Goal: Information Seeking & Learning: Understand process/instructions

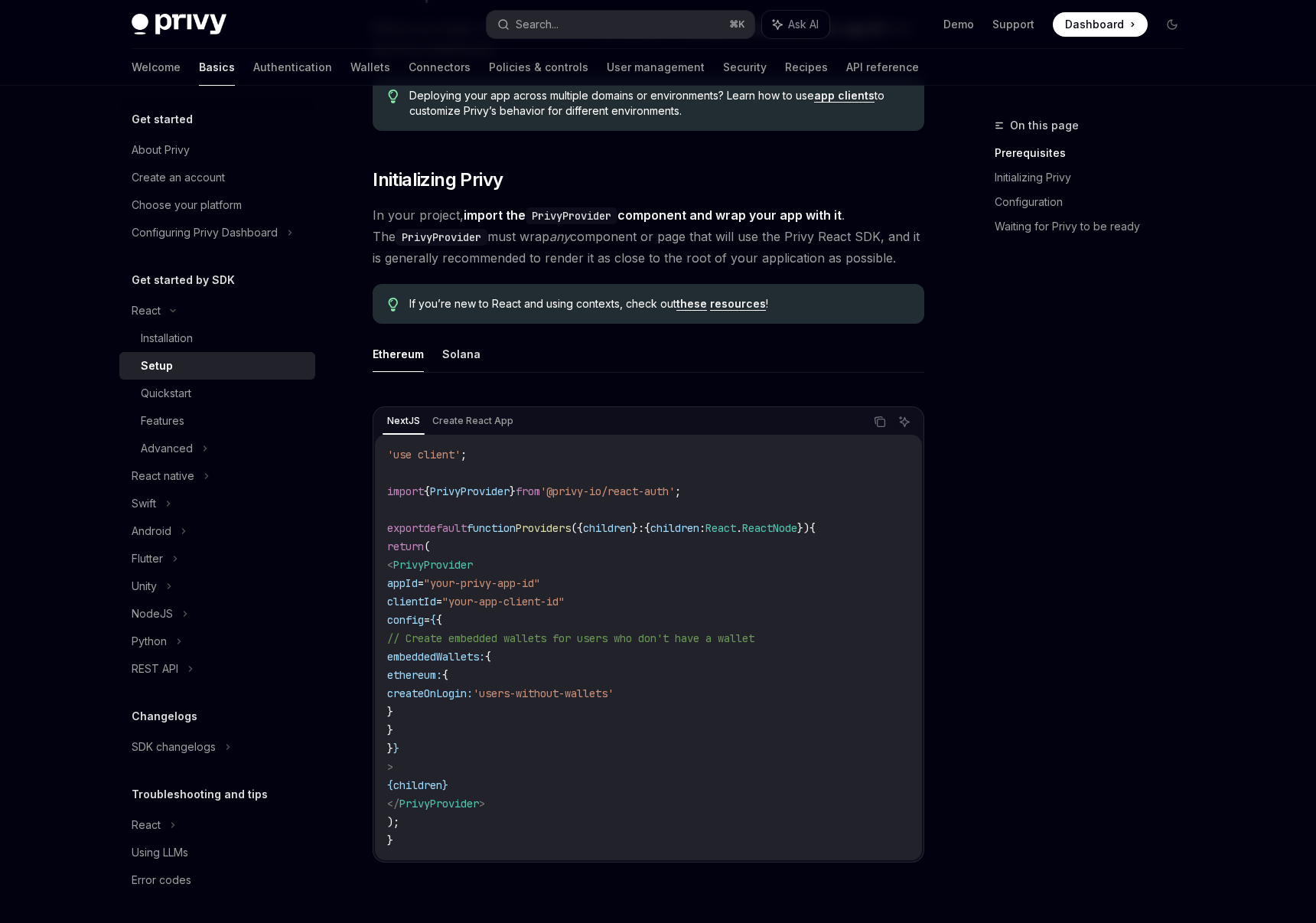
scroll to position [231, 0]
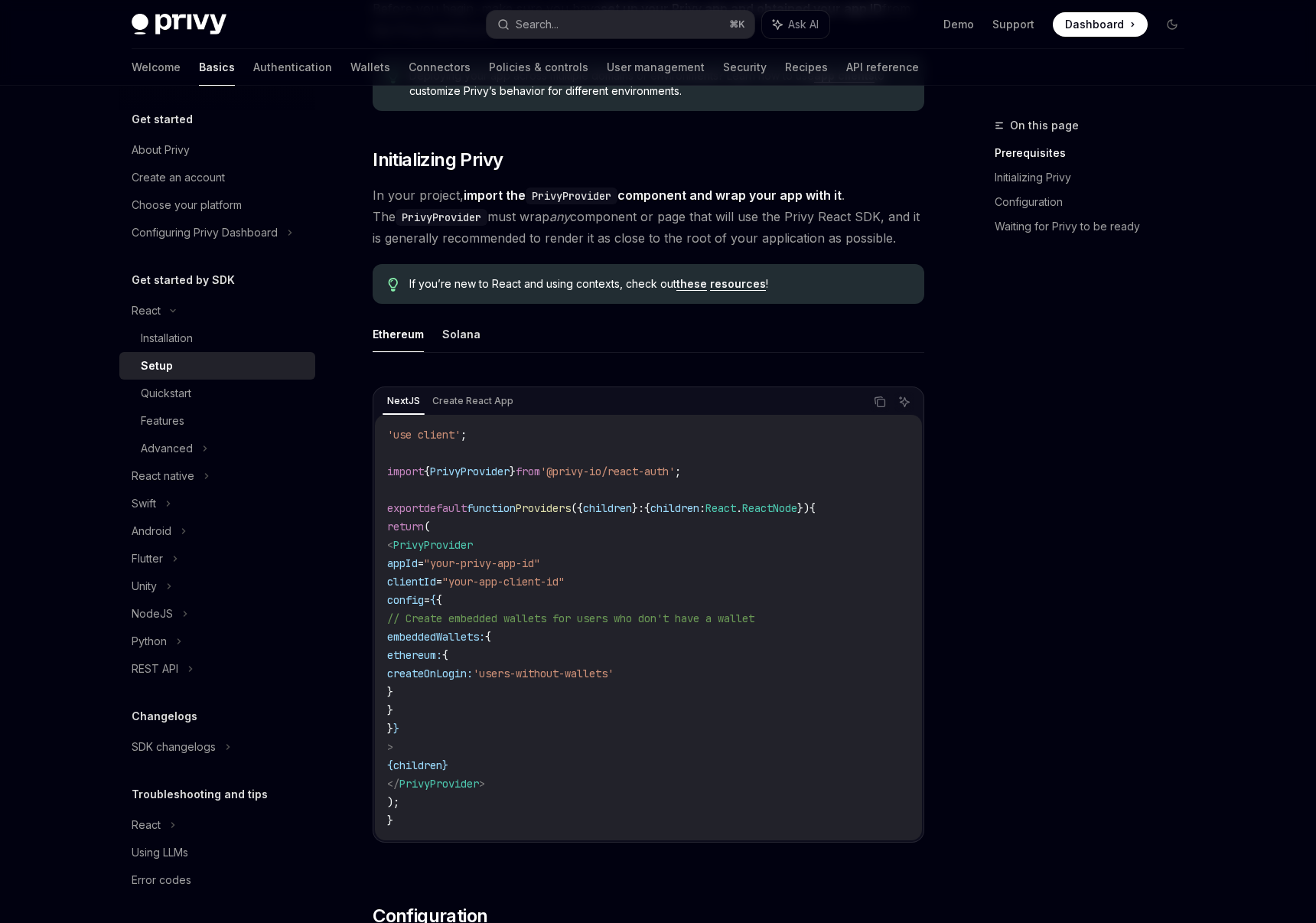
click at [510, 687] on code "'use client' ; import { PrivyProvider } from '@privy-io/react-auth' ; export de…" at bounding box center [648, 627] width 522 height 404
drag, startPoint x: 454, startPoint y: 750, endPoint x: 354, endPoint y: 552, distance: 221.8
copy code "< PrivyProvider appId = "your-privy-app-id" clientId = "your-app-client-id" con…"
click at [500, 790] on code "'use client' ; import { PrivyProvider } from '@privy-io/react-auth' ; export de…" at bounding box center [648, 627] width 522 height 404
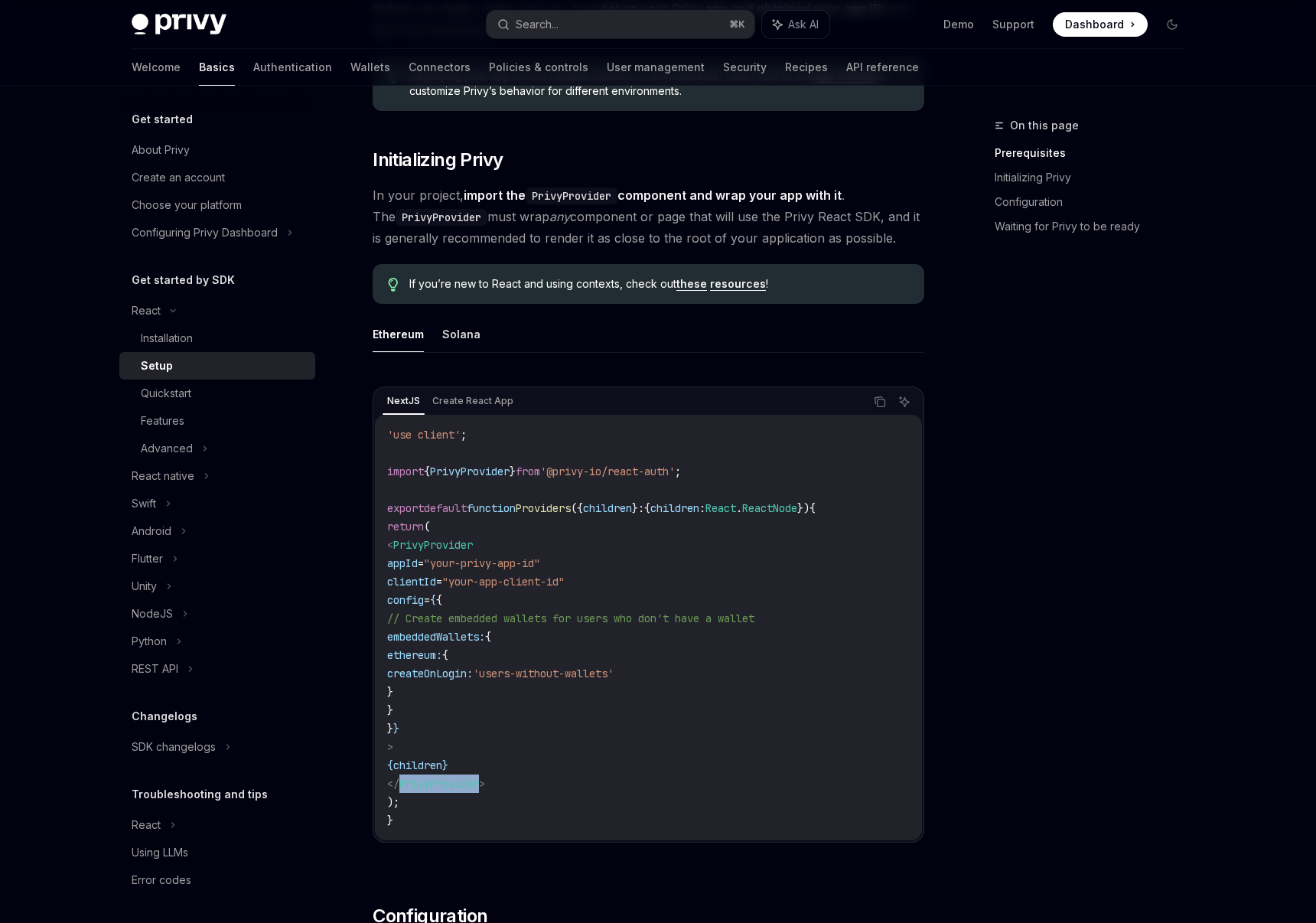
click at [500, 790] on code "'use client' ; import { PrivyProvider } from '@privy-io/react-auth' ; export de…" at bounding box center [648, 627] width 522 height 404
copy span "PrivyProvider"
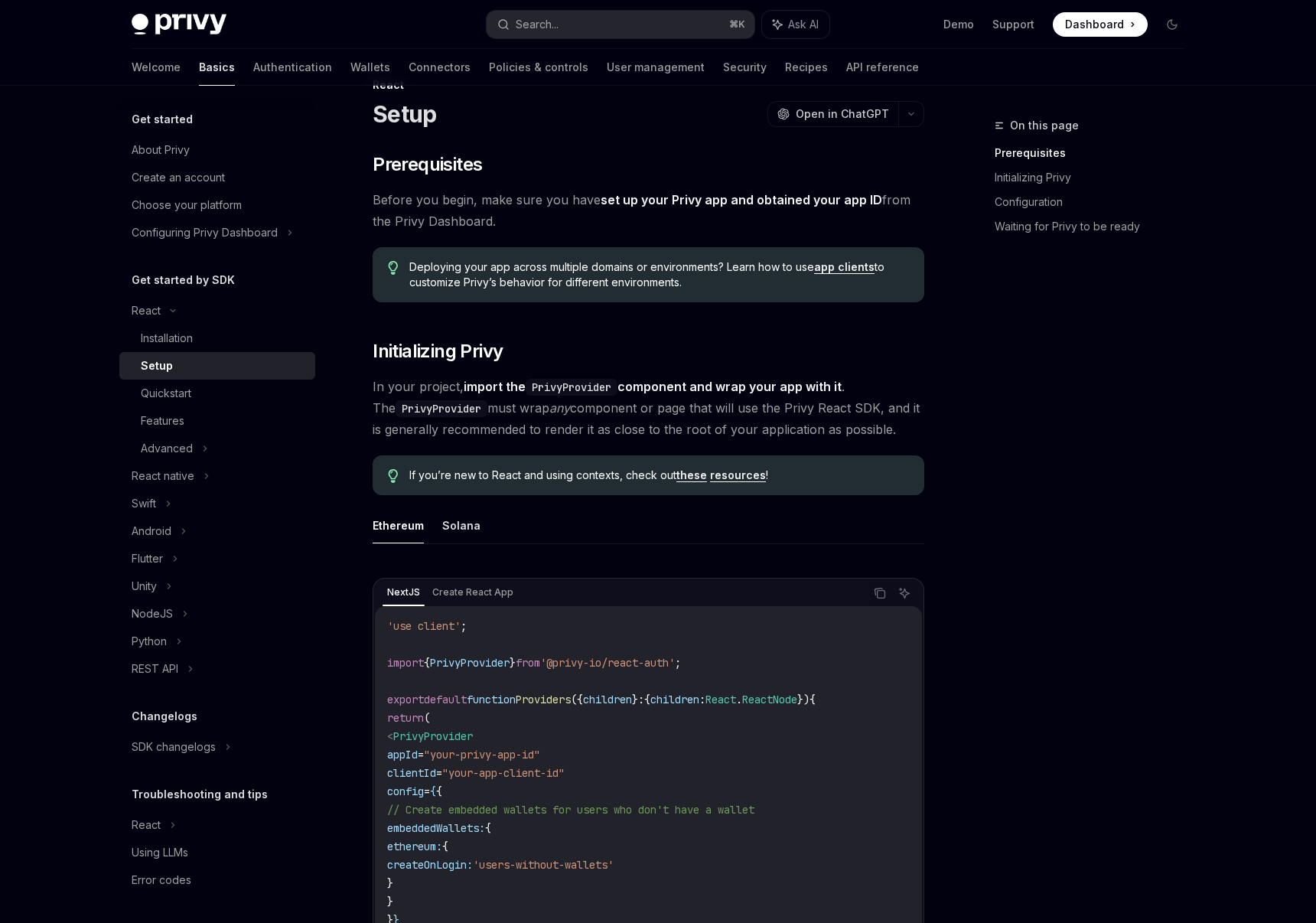
scroll to position [0, 0]
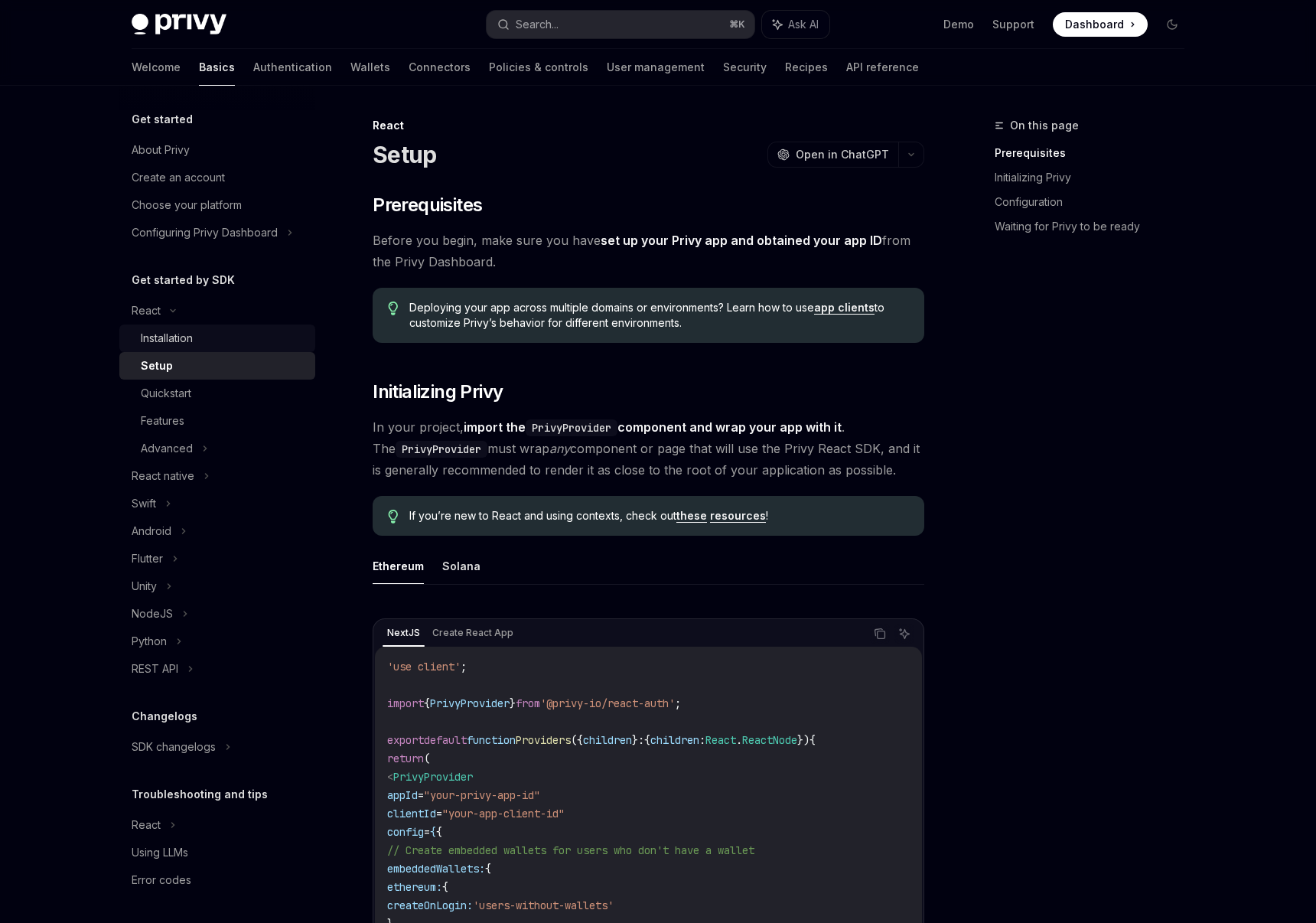
click at [208, 343] on div "Installation" at bounding box center [223, 338] width 165 height 18
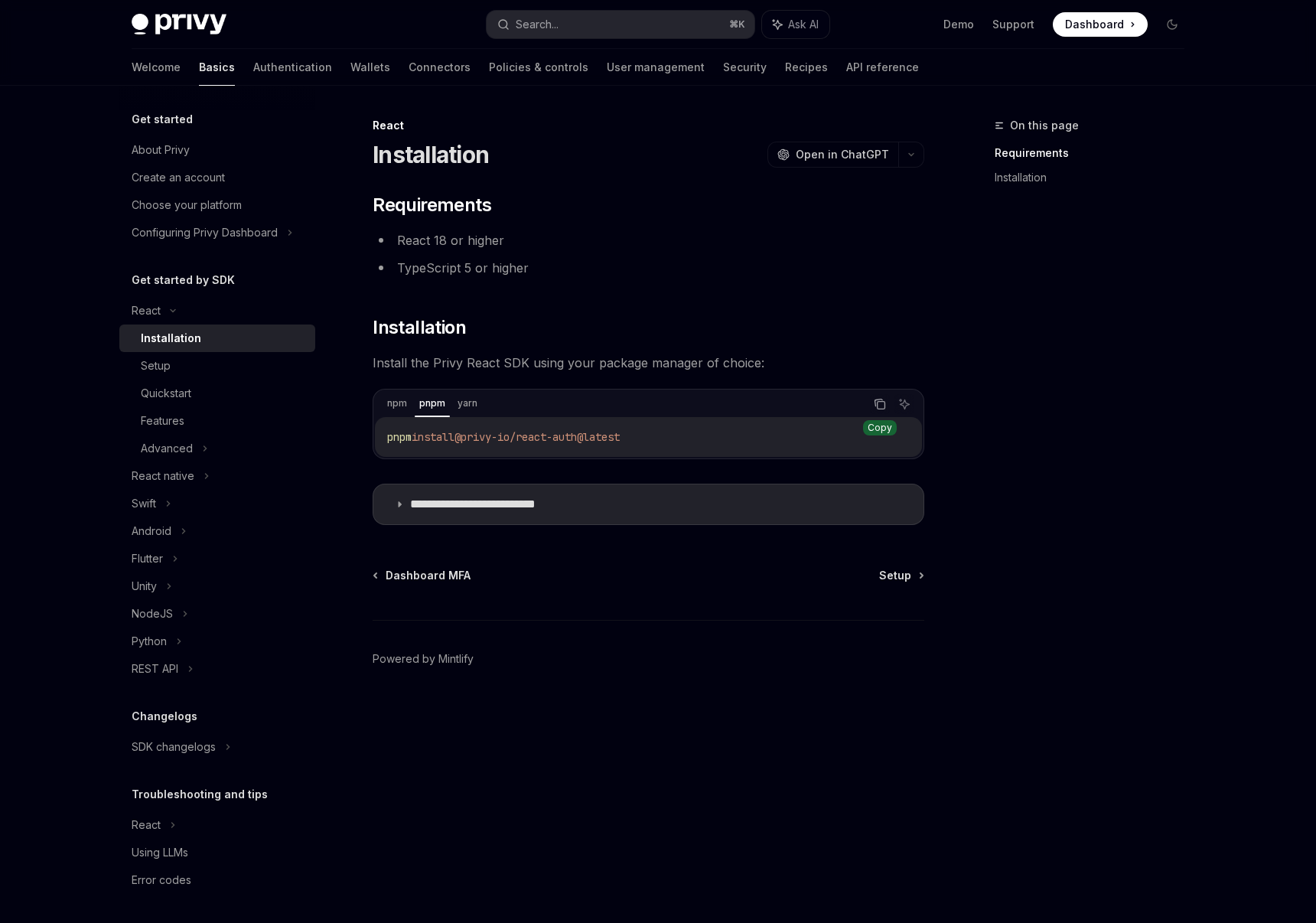
click at [881, 410] on button "Copy the contents from the code block" at bounding box center [880, 404] width 20 height 20
click at [169, 362] on div "Setup" at bounding box center [155, 365] width 30 height 18
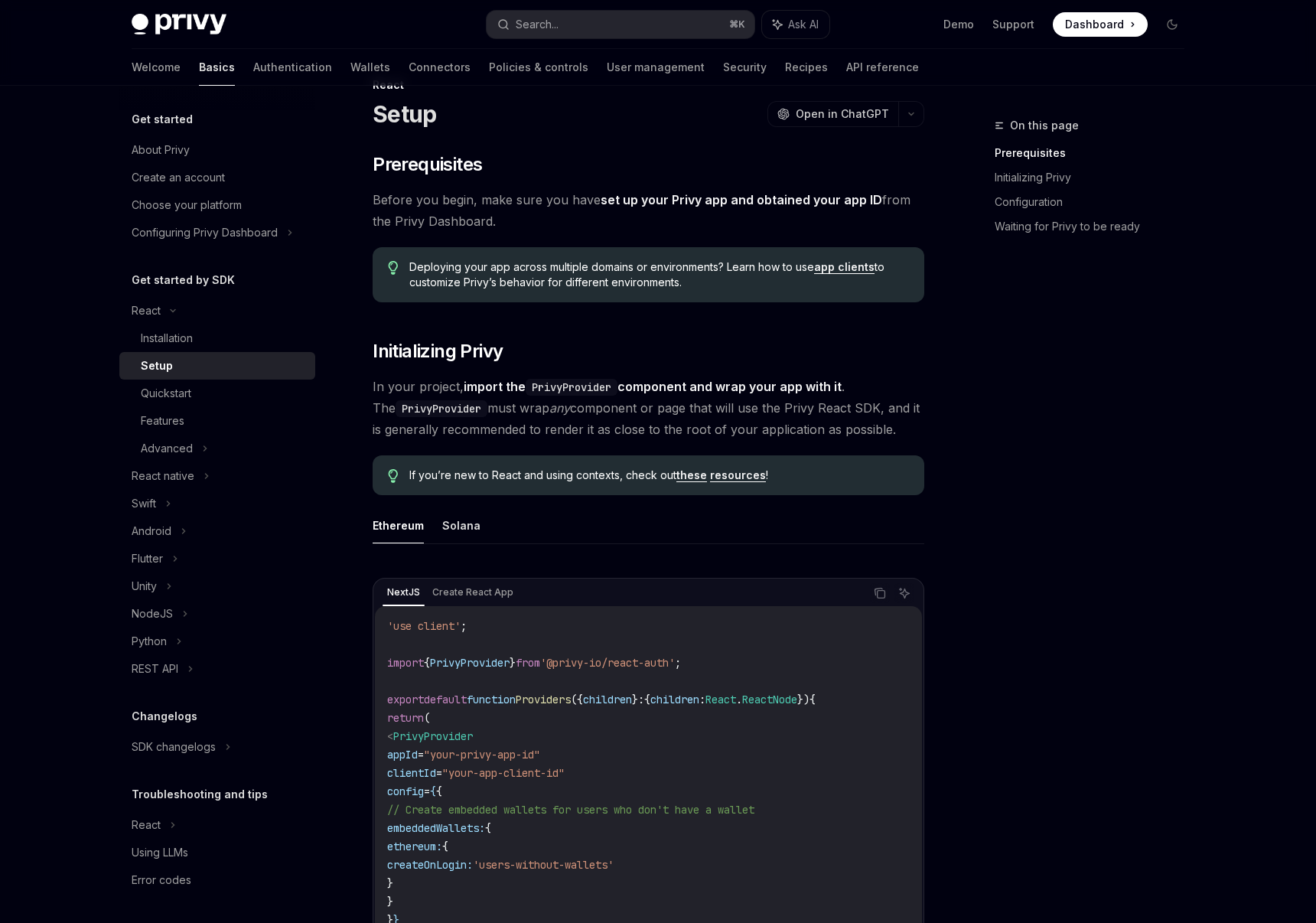
scroll to position [275, 0]
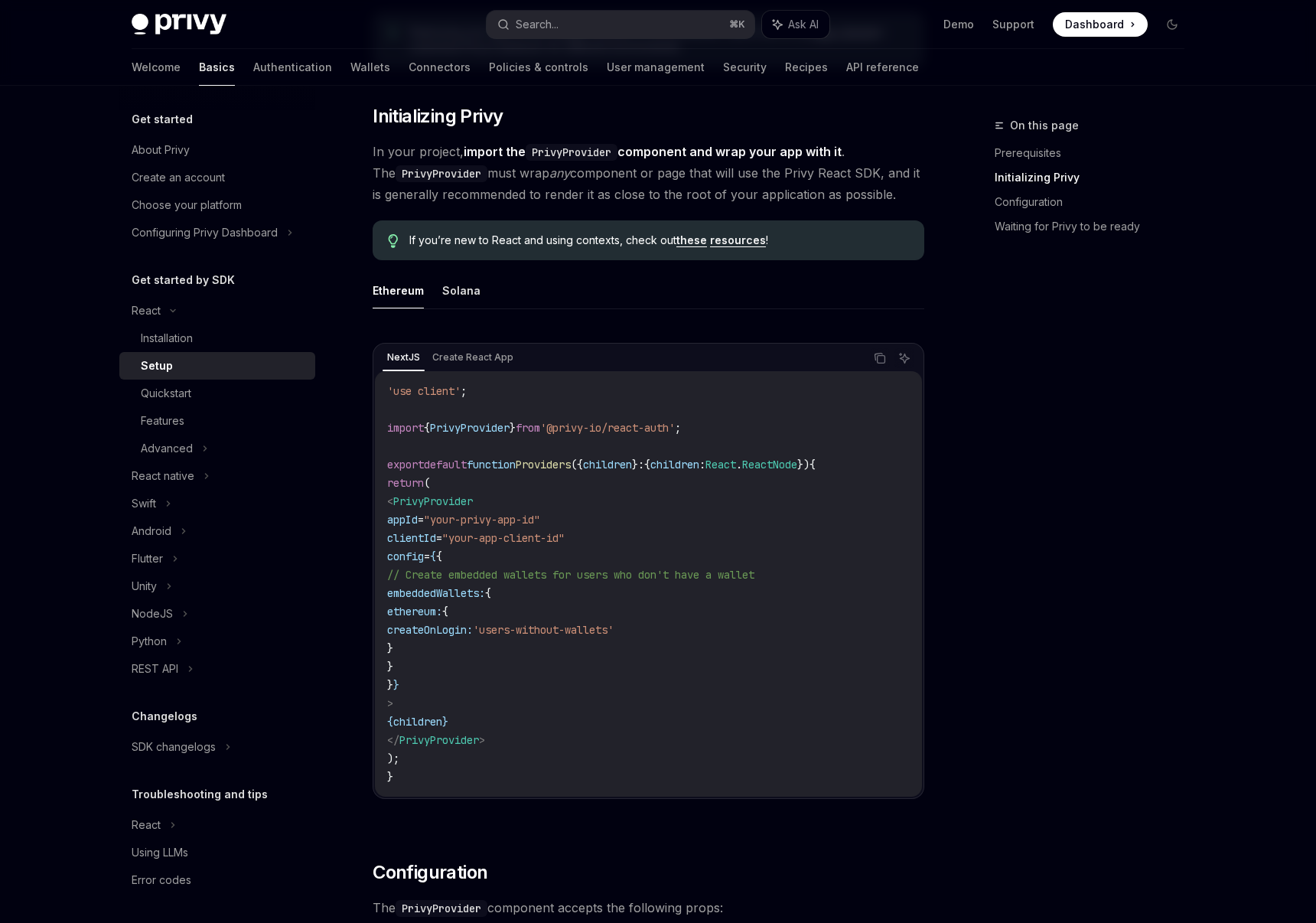
click at [262, 66] on div "Welcome Basics Authentication Wallets Connectors Policies & controls User manag…" at bounding box center [525, 67] width 787 height 36
click at [253, 67] on link "Authentication" at bounding box center [293, 67] width 78 height 36
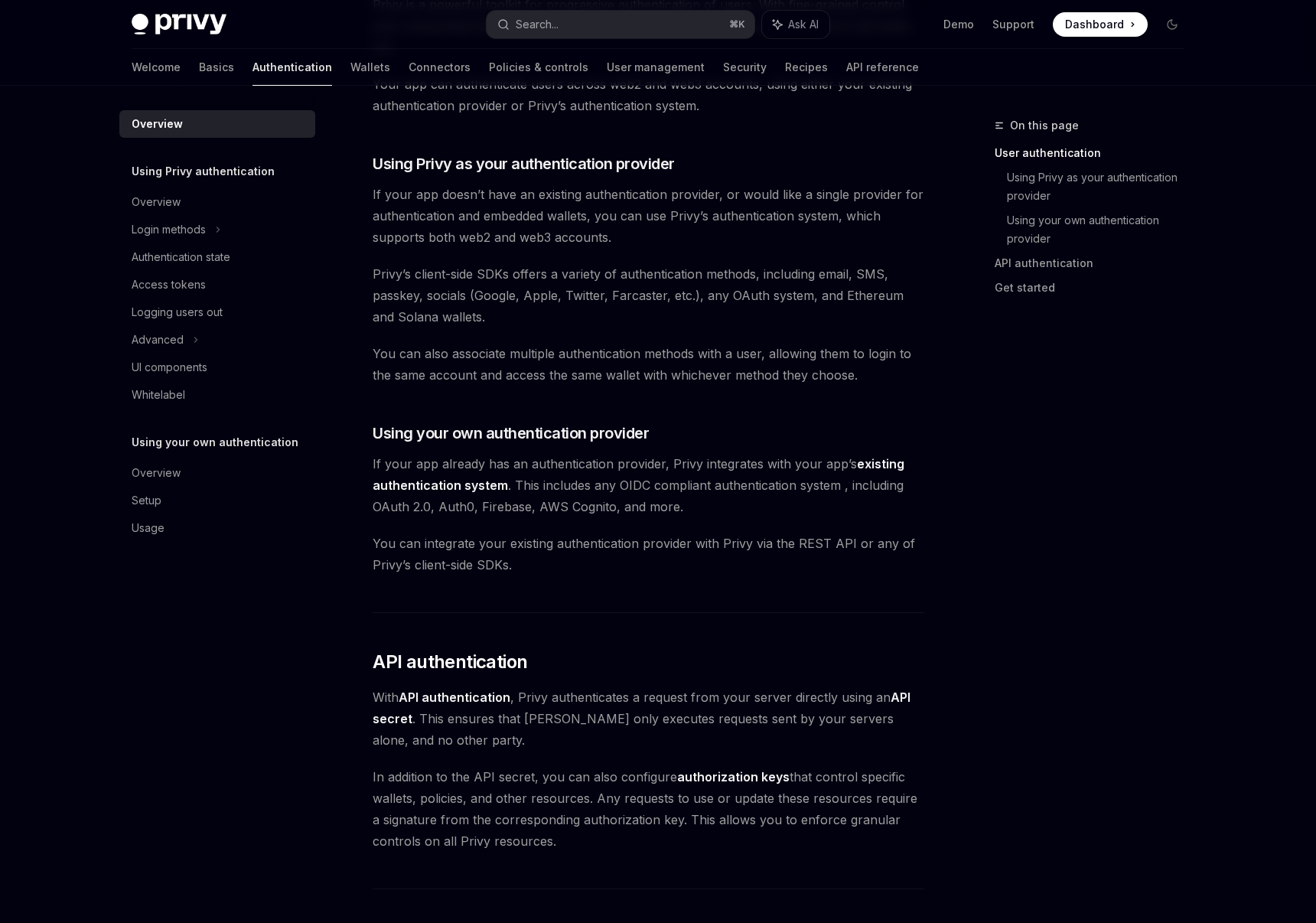
scroll to position [916, 0]
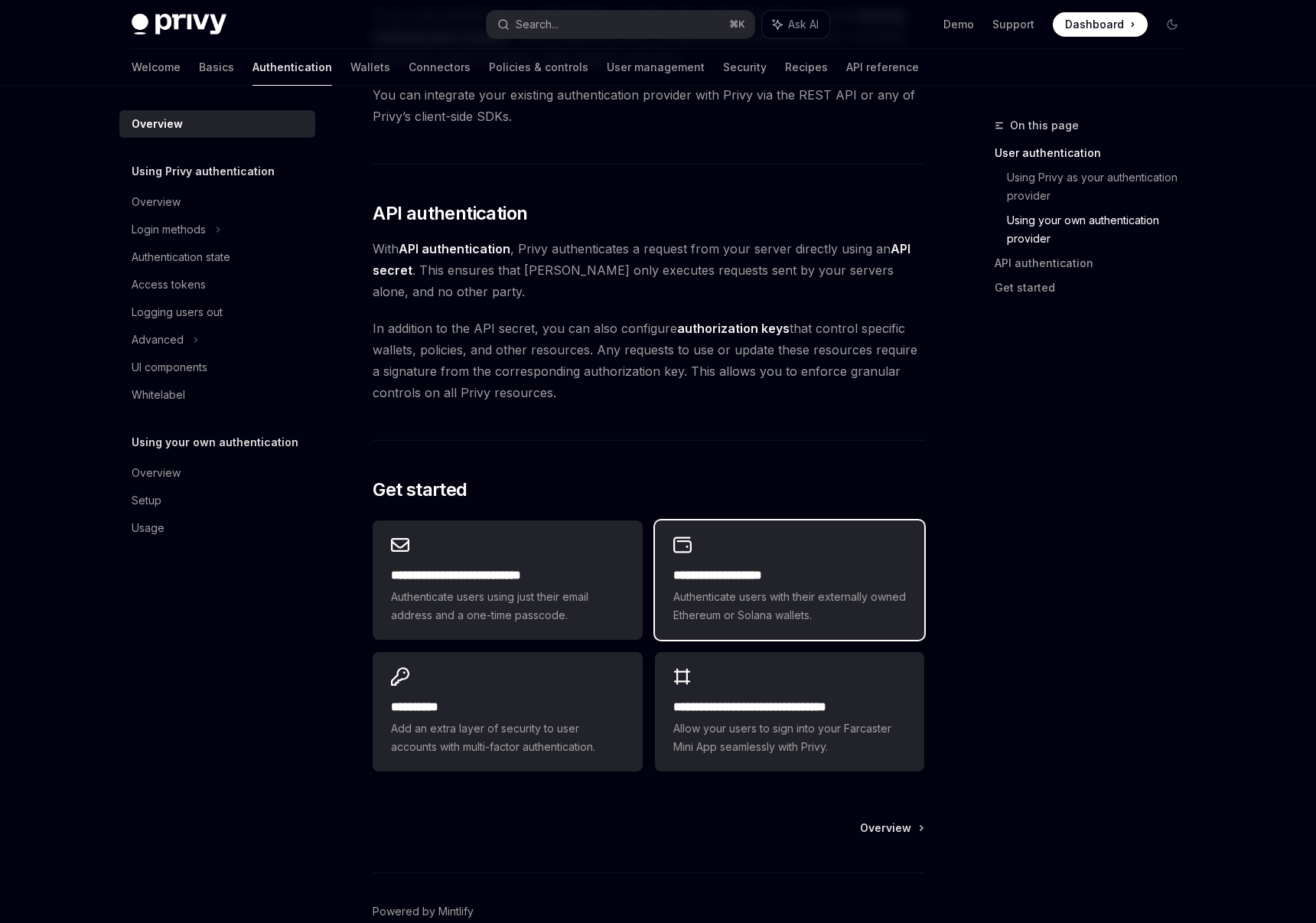
click at [752, 549] on div "**********" at bounding box center [790, 580] width 270 height 120
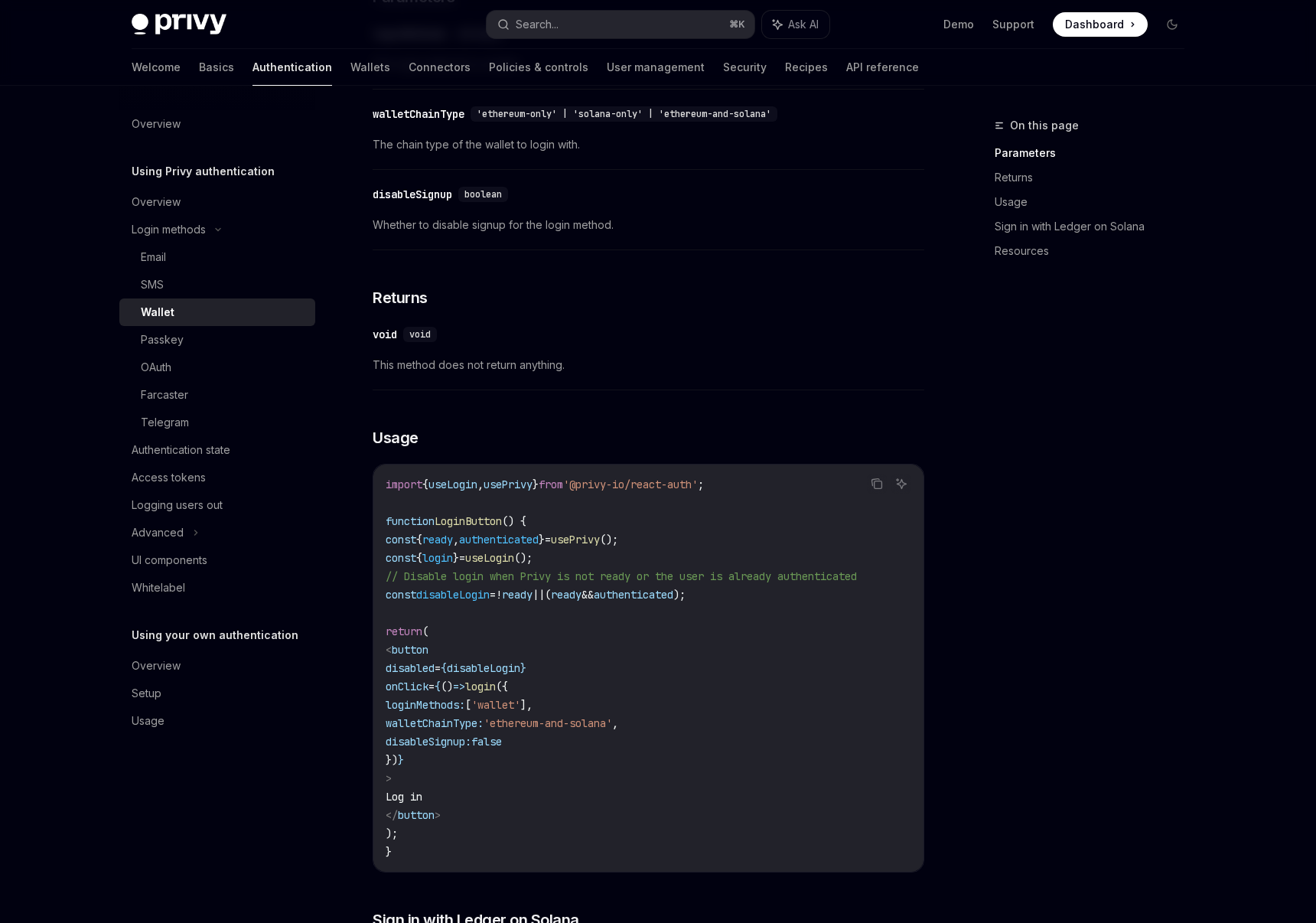
scroll to position [598, 0]
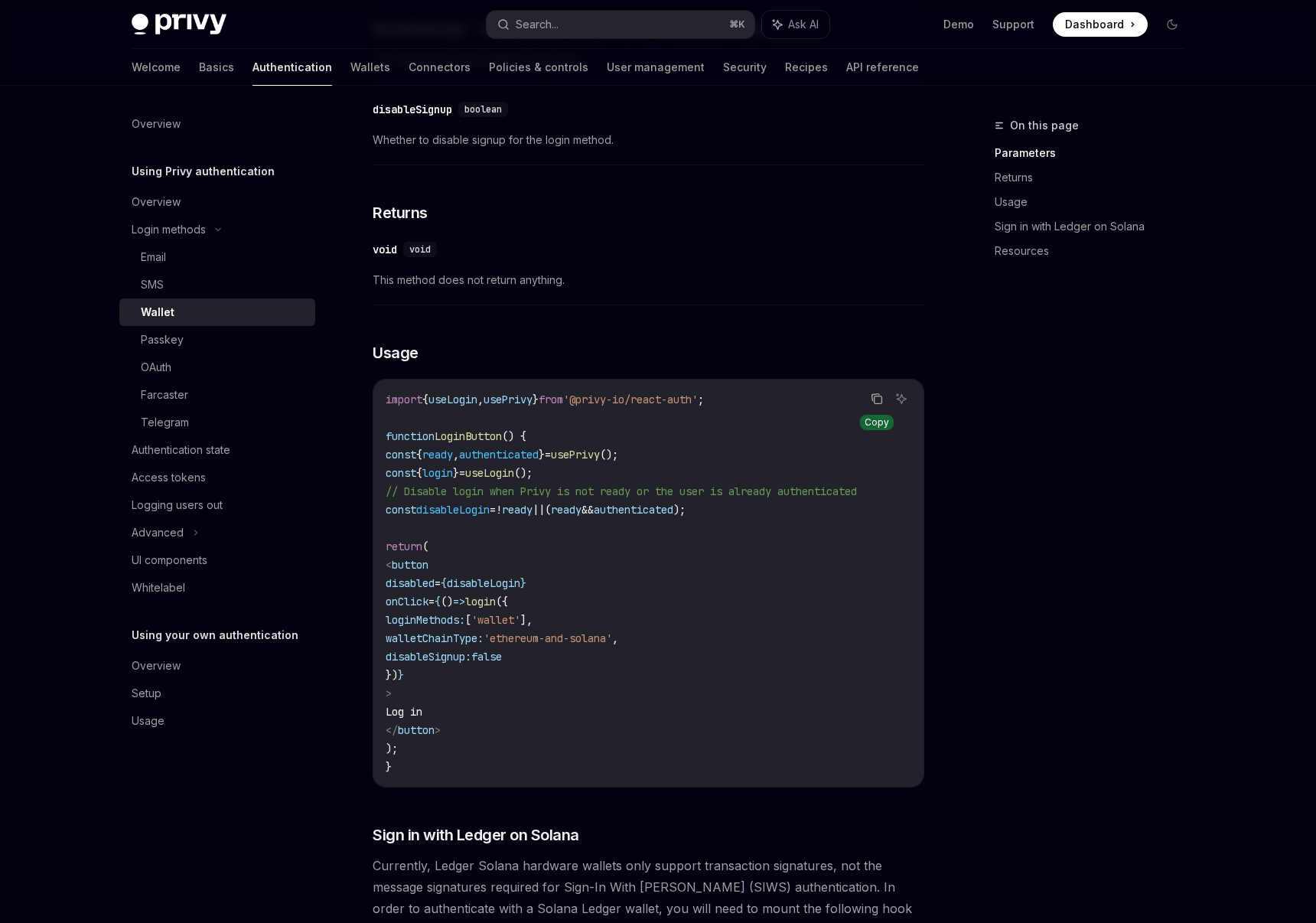
click at [872, 405] on icon "Copy the contents from the code block" at bounding box center [876, 398] width 12 height 12
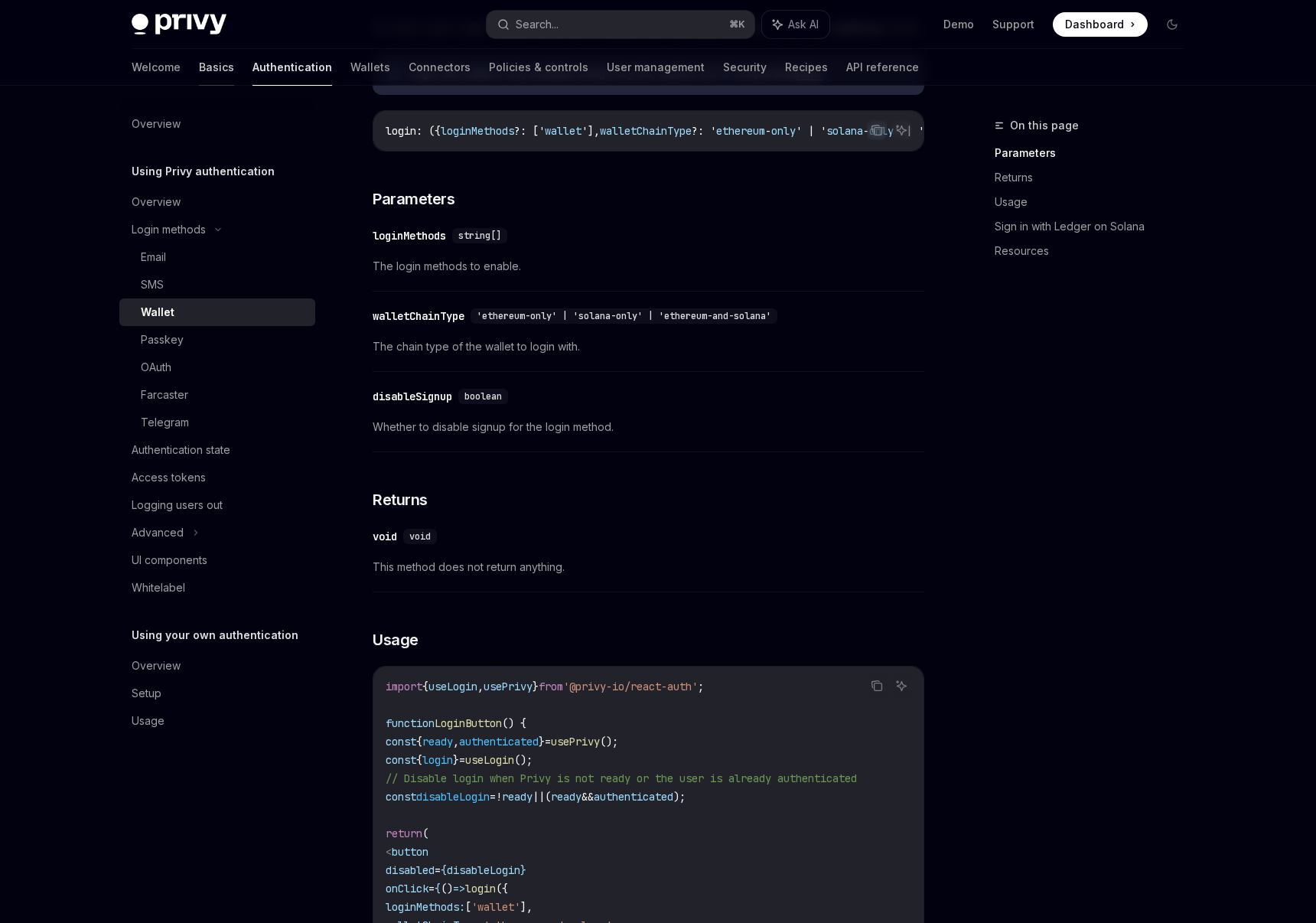
click at [199, 69] on link "Basics" at bounding box center [216, 67] width 35 height 36
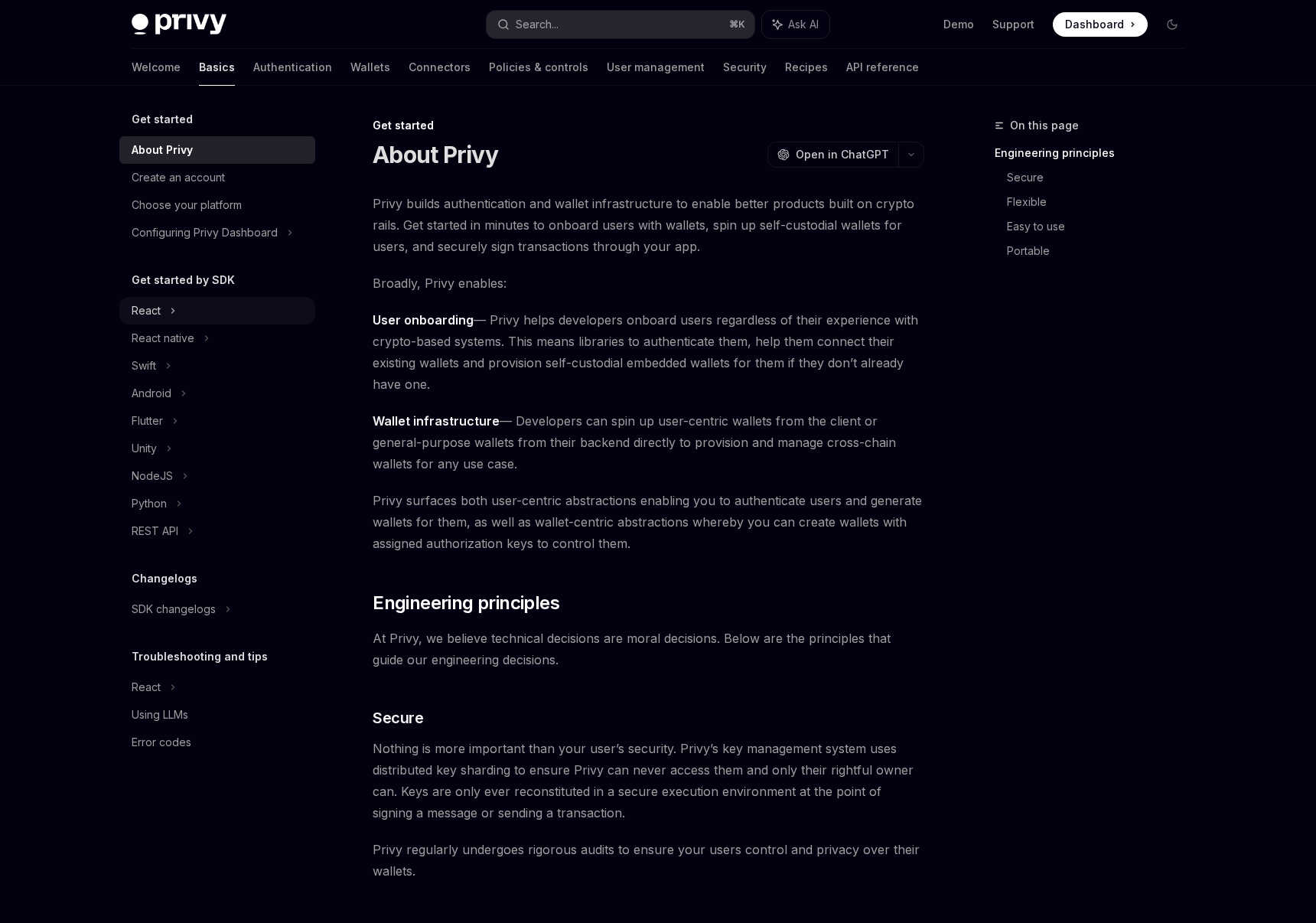
click at [181, 304] on div "React" at bounding box center [217, 310] width 196 height 28
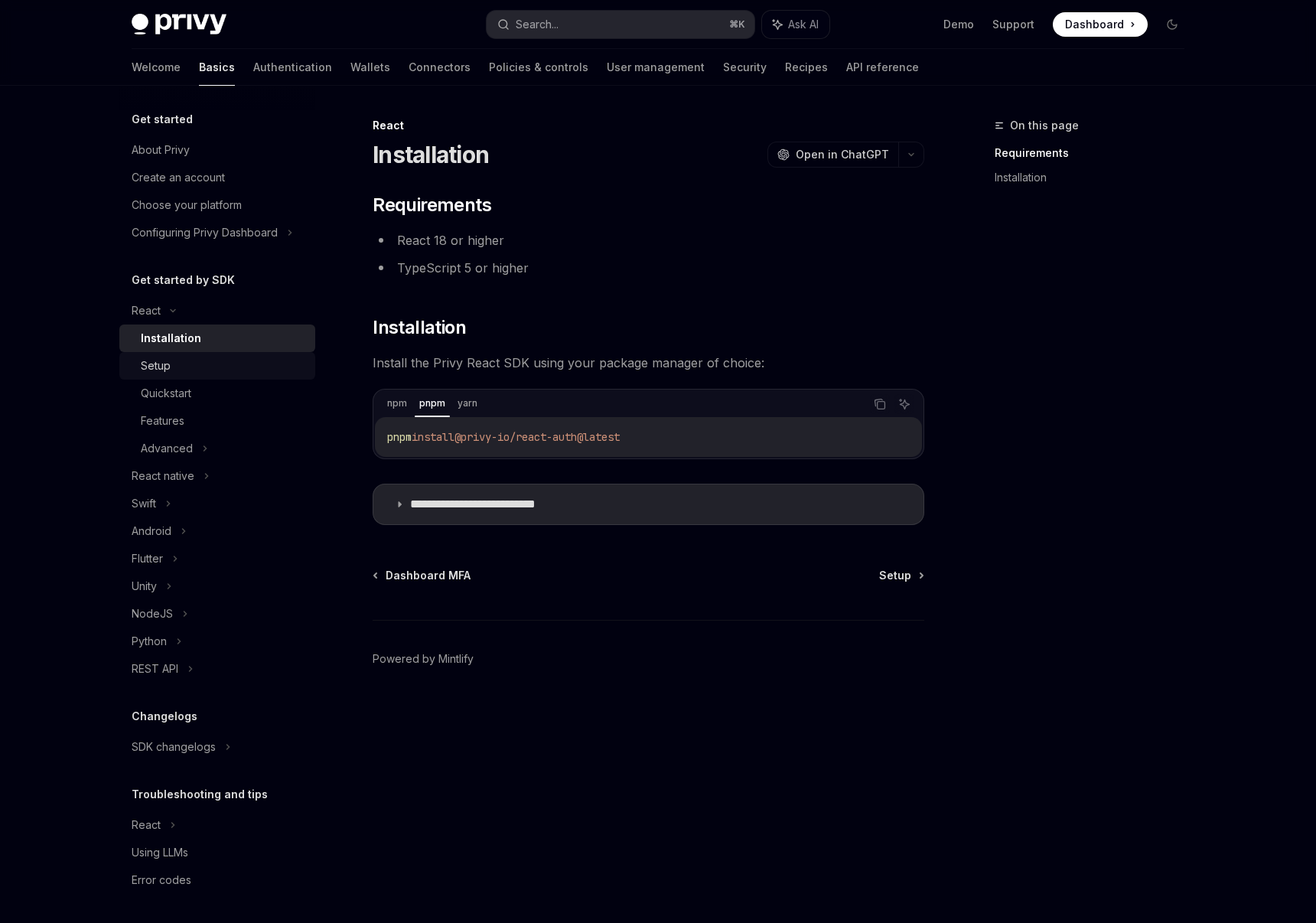
click at [196, 378] on link "Setup" at bounding box center [217, 365] width 196 height 28
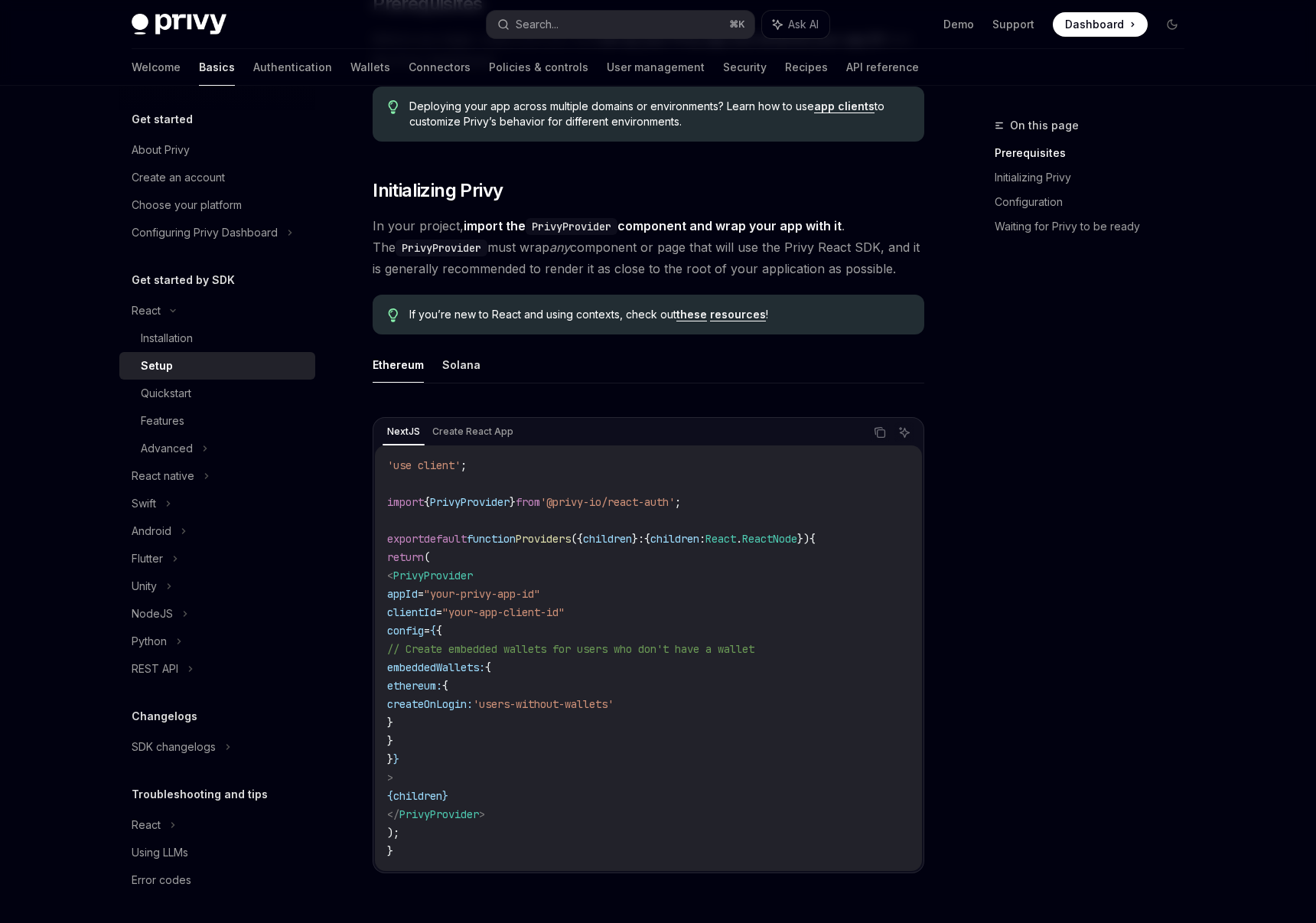
scroll to position [220, 0]
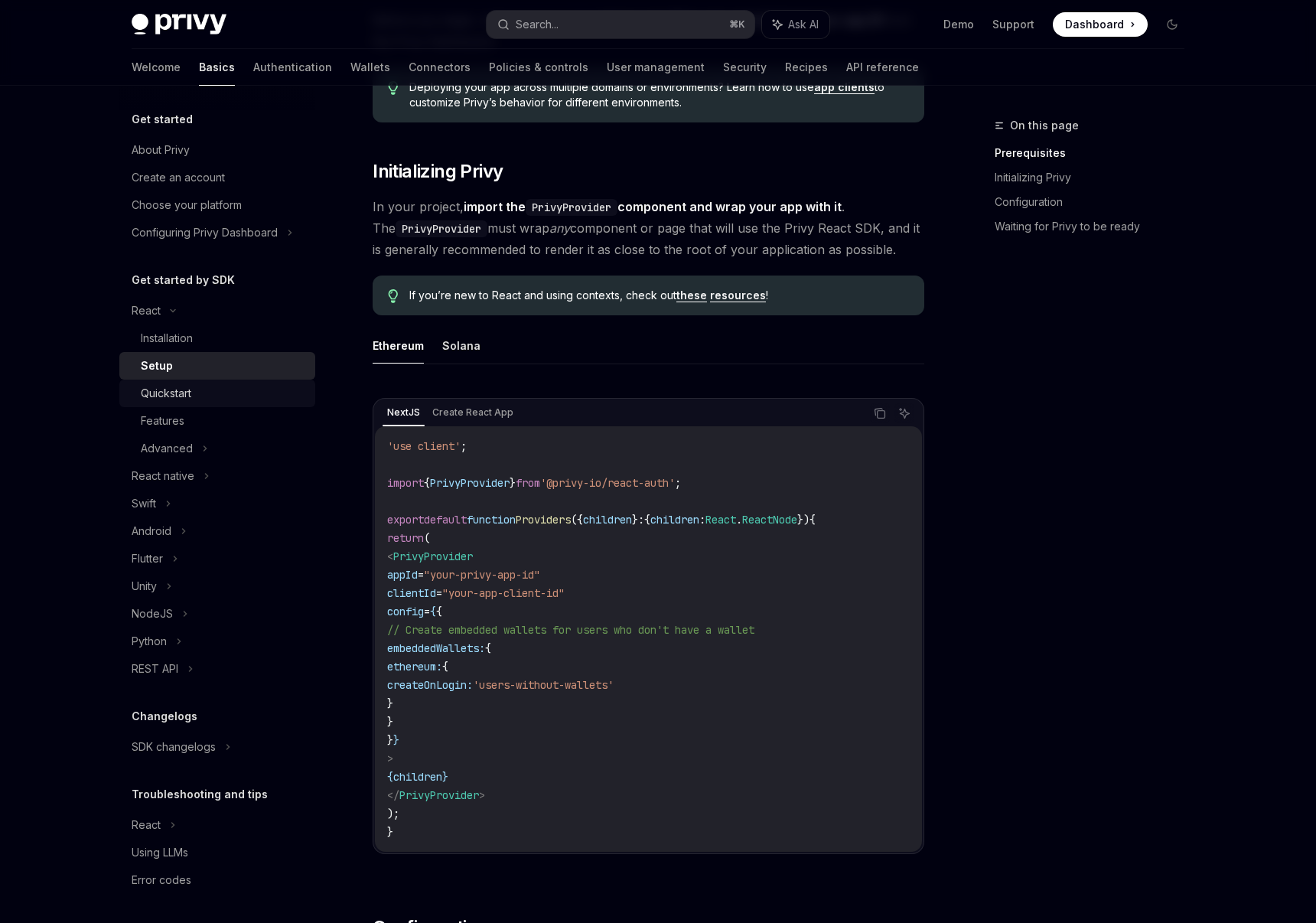
click at [168, 381] on link "Quickstart" at bounding box center [217, 393] width 196 height 28
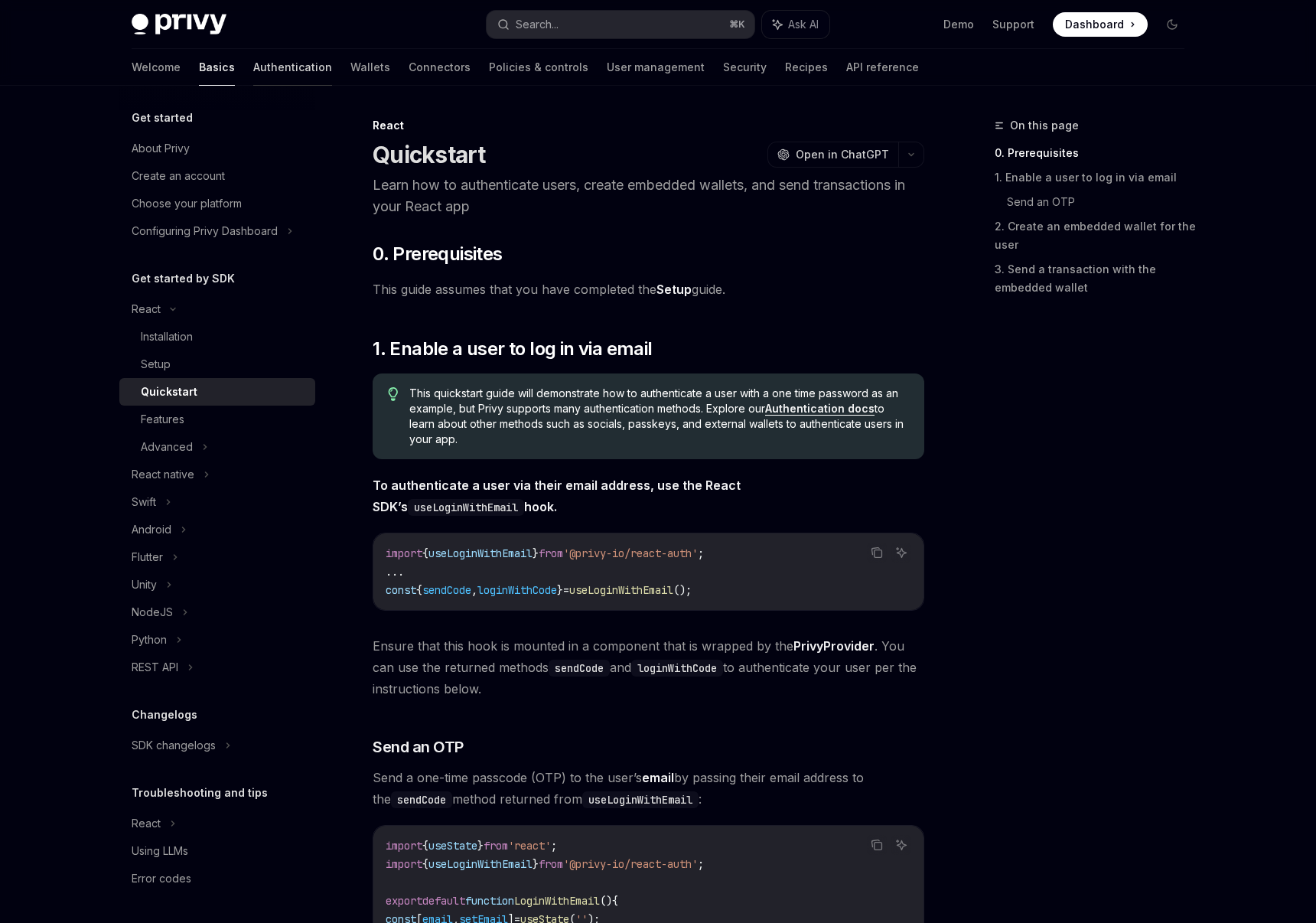
click at [253, 70] on link "Authentication" at bounding box center [293, 67] width 78 height 36
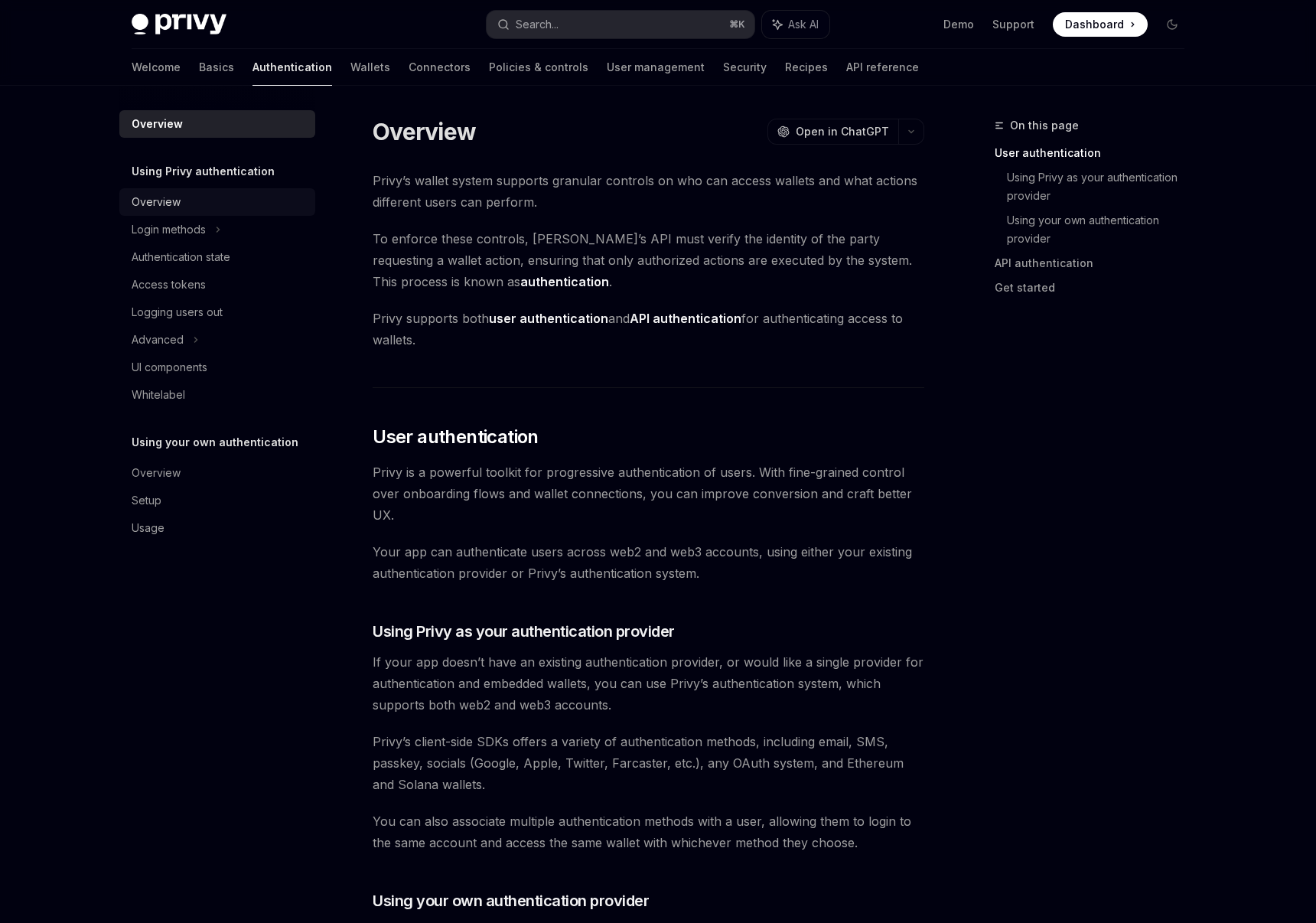
click at [163, 206] on div "Overview" at bounding box center [156, 202] width 49 height 18
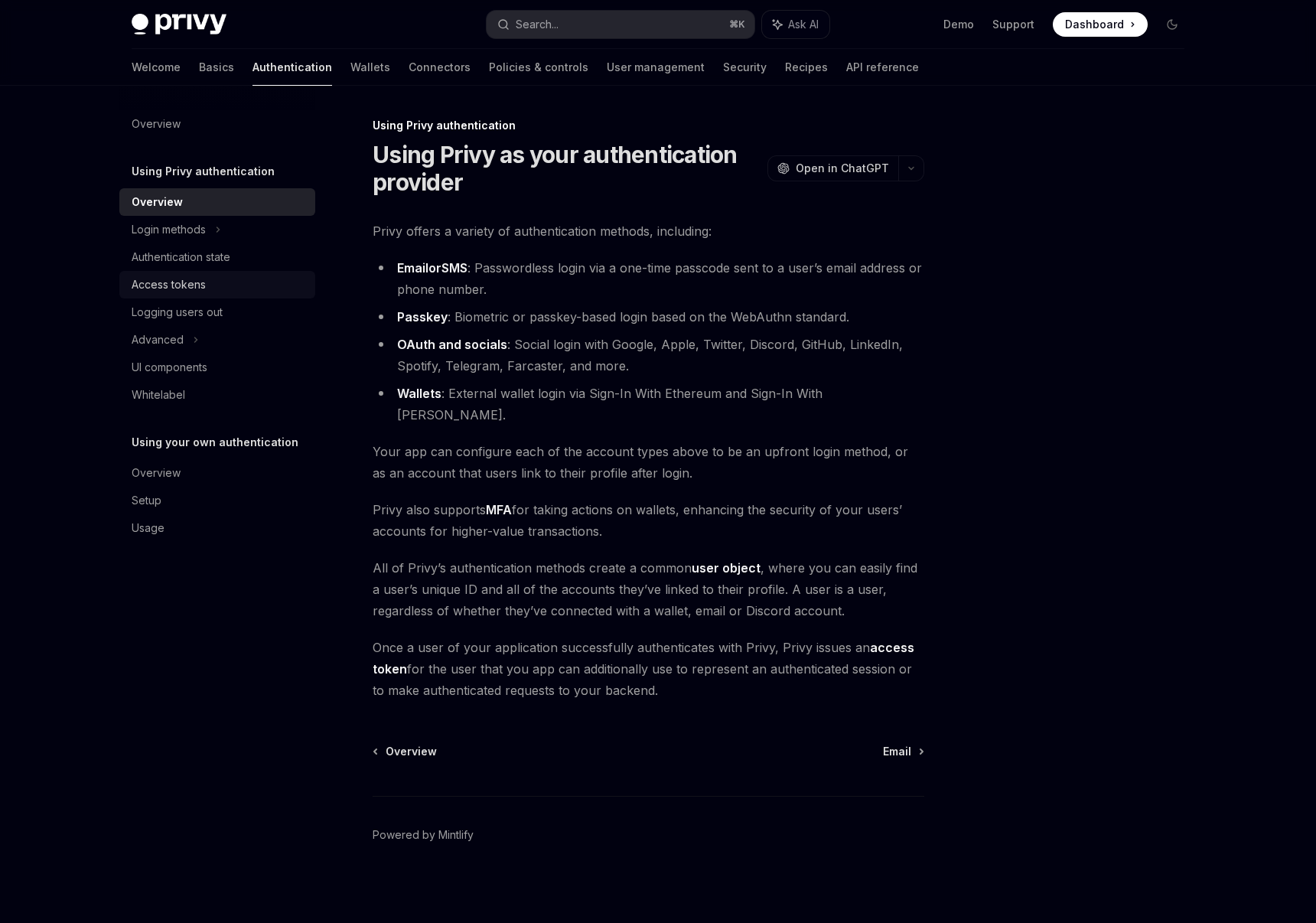
click at [196, 278] on div "Access tokens" at bounding box center [169, 284] width 75 height 18
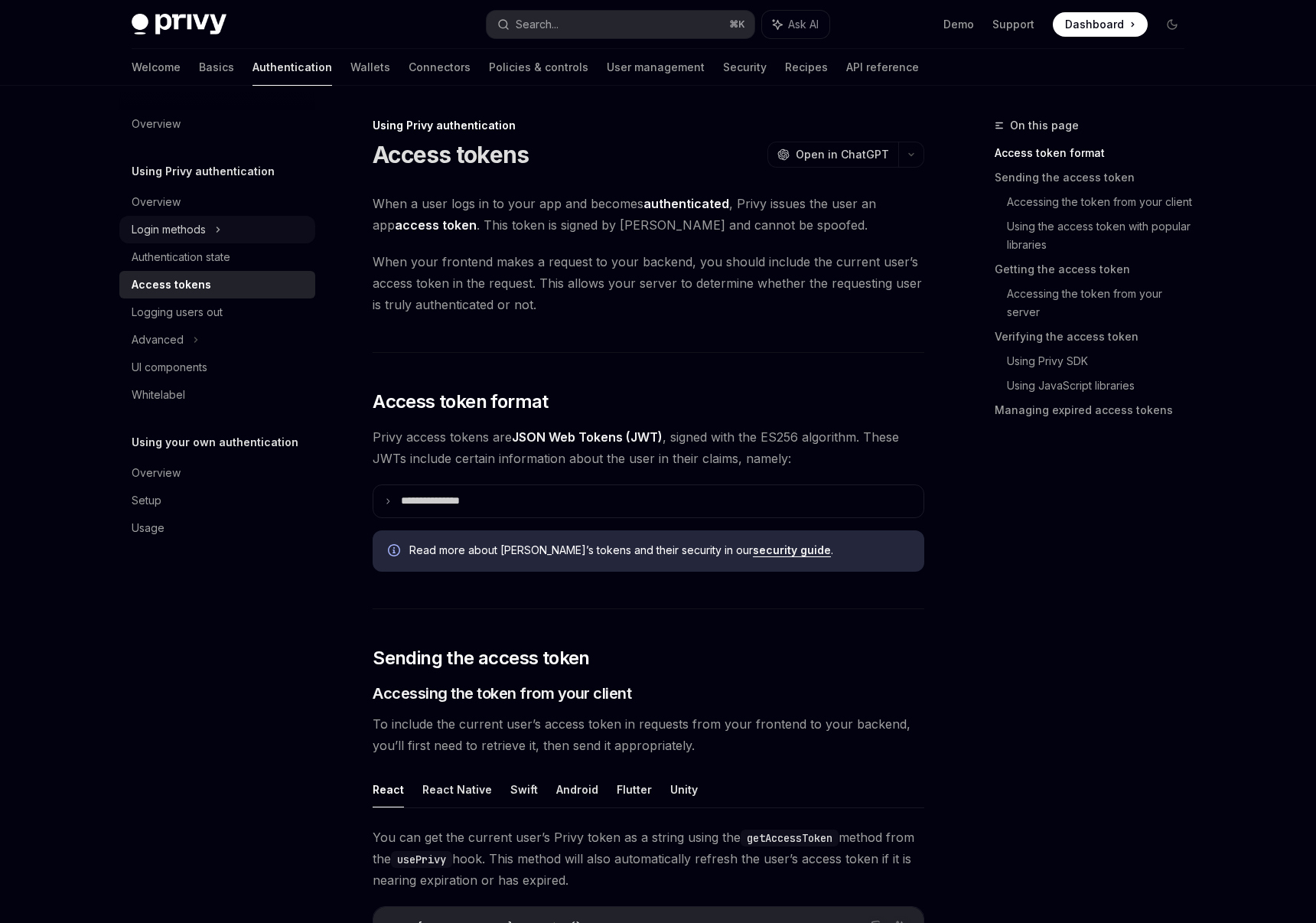
click at [196, 234] on div "Login methods" at bounding box center [169, 229] width 75 height 18
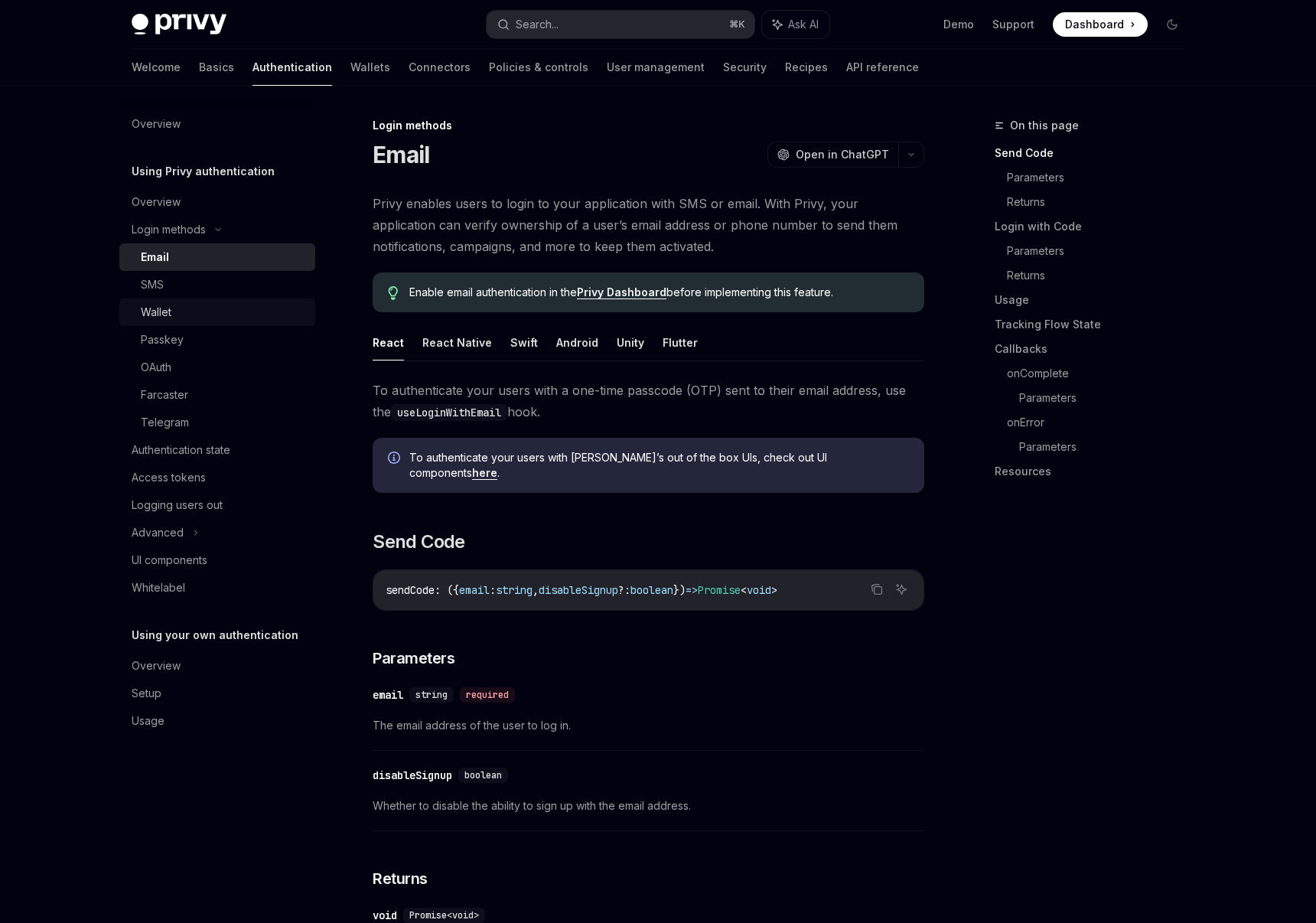
click at [186, 316] on div "Wallet" at bounding box center [223, 312] width 165 height 18
type textarea "*"
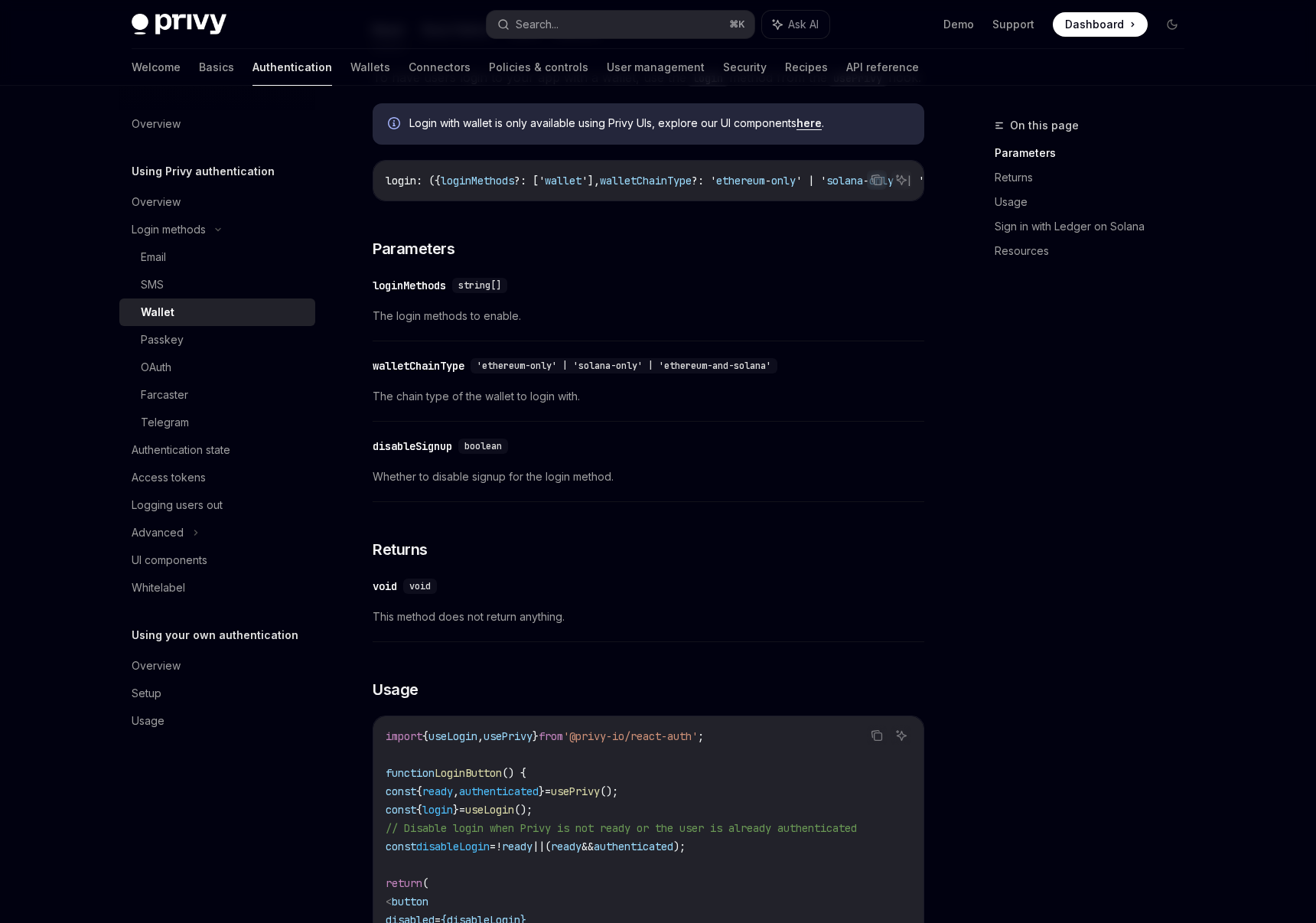
scroll to position [545, 0]
